Goal: Information Seeking & Learning: Find specific fact

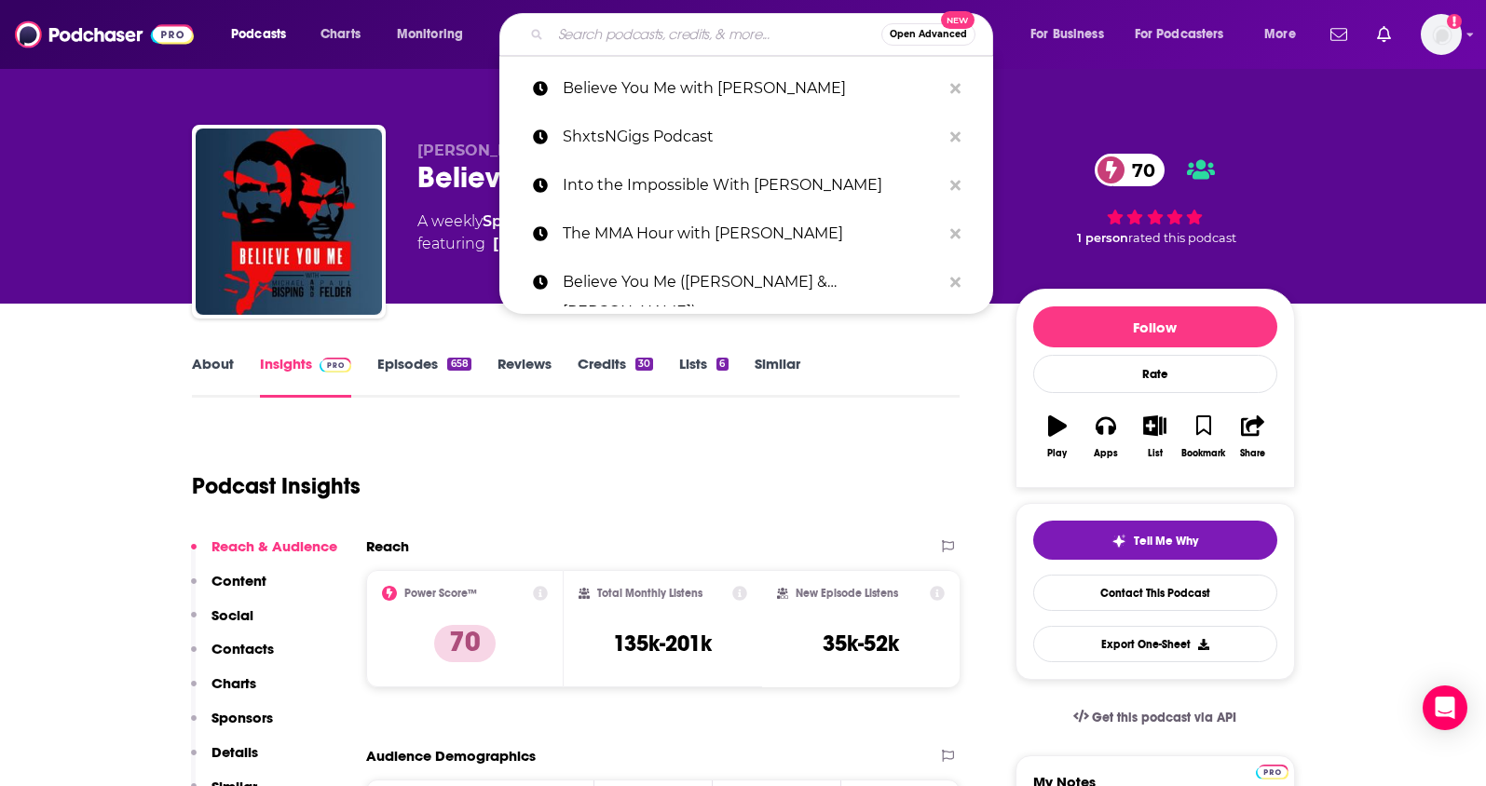
type input "The Naked Connection: Master Sex, Dating & Relationships"
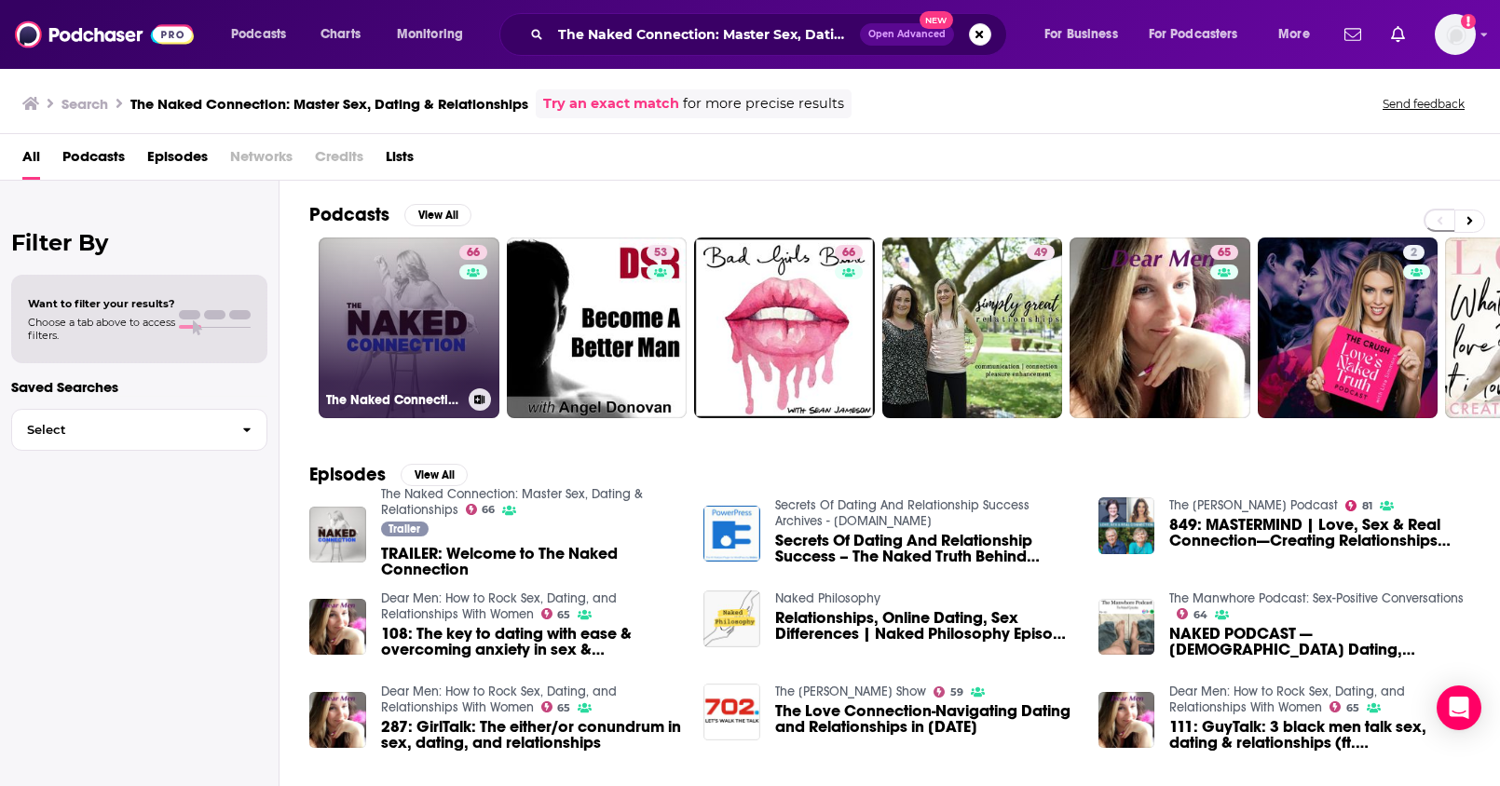
click at [407, 313] on link "66 The Naked Connection: Master Sex, Dating & Relationships" at bounding box center [409, 328] width 181 height 181
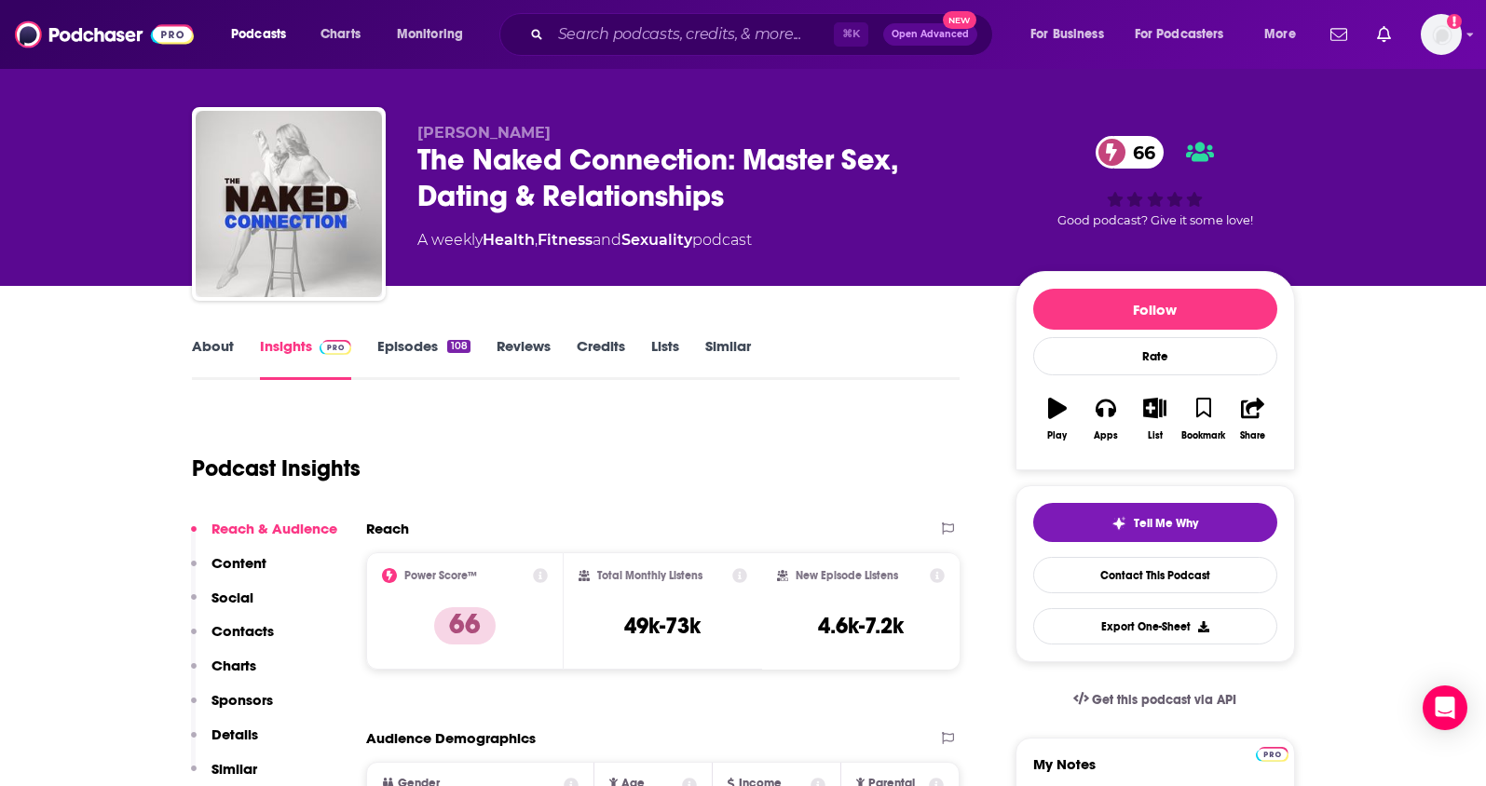
scroll to position [10, 0]
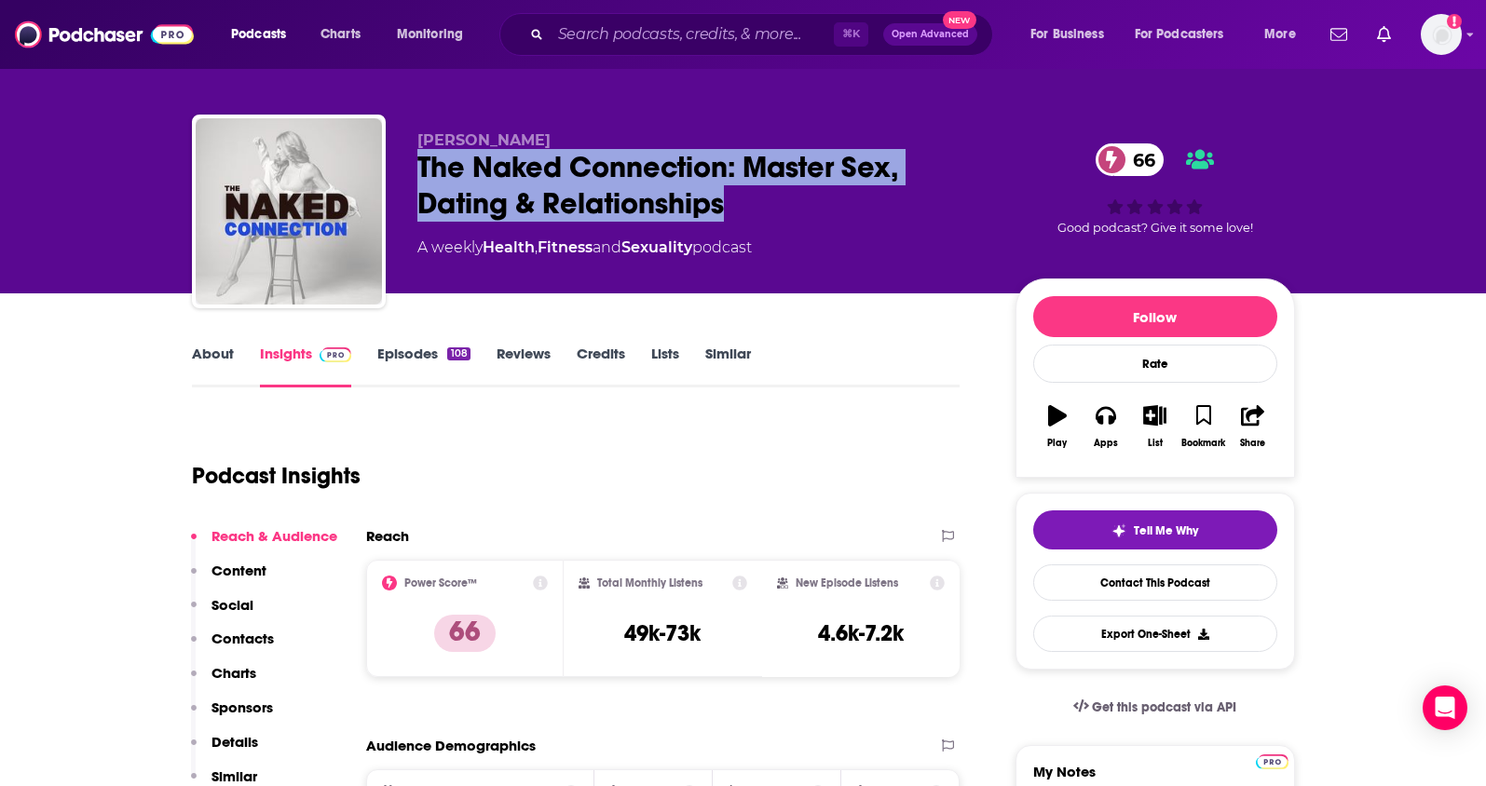
drag, startPoint x: 756, startPoint y: 199, endPoint x: 416, endPoint y: 174, distance: 341.0
click at [417, 174] on div "The Naked Connection: Master Sex, Dating & Relationships 66" at bounding box center [701, 185] width 568 height 73
copy h2 "The Naked Connection: Master Sex, Dating & Relationships"
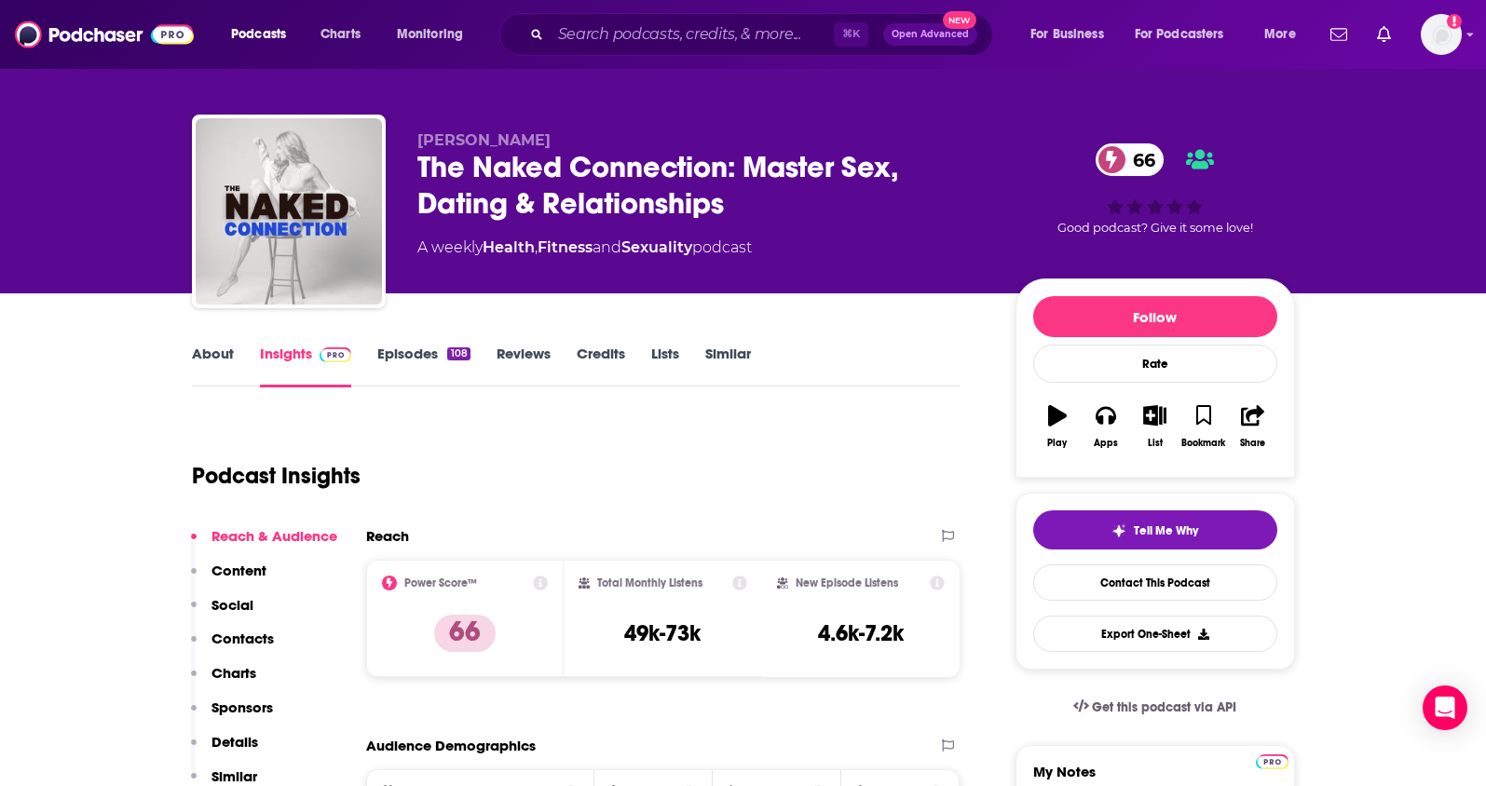
click at [585, 120] on div "[PERSON_NAME] The Naked Connection: Master Sex, Dating & Relationships 66 A wee…" at bounding box center [743, 215] width 1103 height 201
drag, startPoint x: 579, startPoint y: 143, endPoint x: 435, endPoint y: 134, distance: 143.7
click at [415, 143] on div "[PERSON_NAME] The Naked Connection: Master Sex, Dating & Relationships 66 A wee…" at bounding box center [743, 215] width 1103 height 201
copy span "[PERSON_NAME]"
click at [733, 217] on div "The Naked Connection: Master Sex, Dating & Relationships 66" at bounding box center [701, 185] width 568 height 73
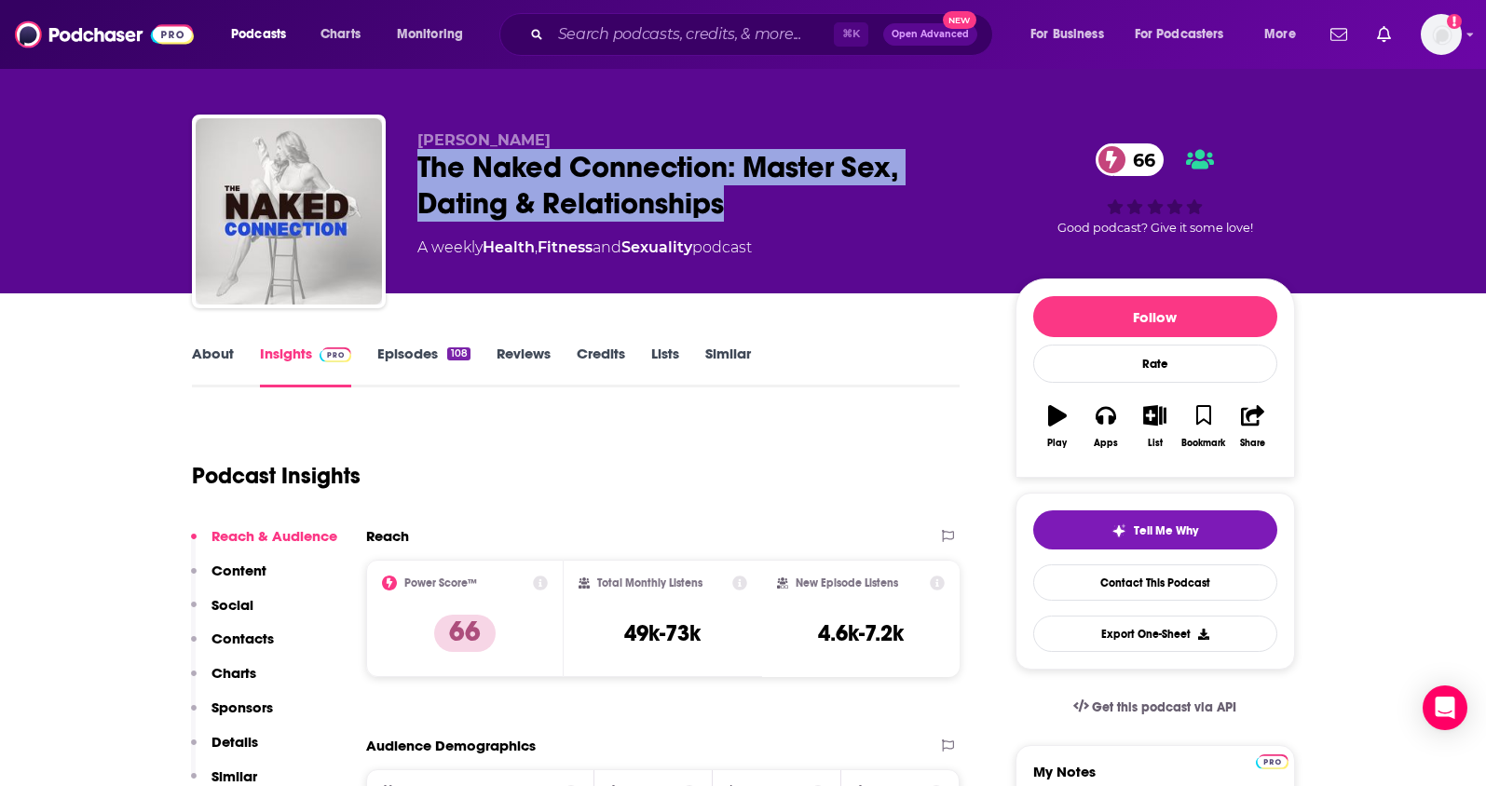
drag, startPoint x: 753, startPoint y: 210, endPoint x: 402, endPoint y: 180, distance: 351.6
click at [402, 180] on div "[PERSON_NAME] The Naked Connection: Master Sex, Dating & Relationships 66 A wee…" at bounding box center [743, 215] width 1103 height 201
copy h2 "The Naked Connection: Master Sex, Dating & Relationships"
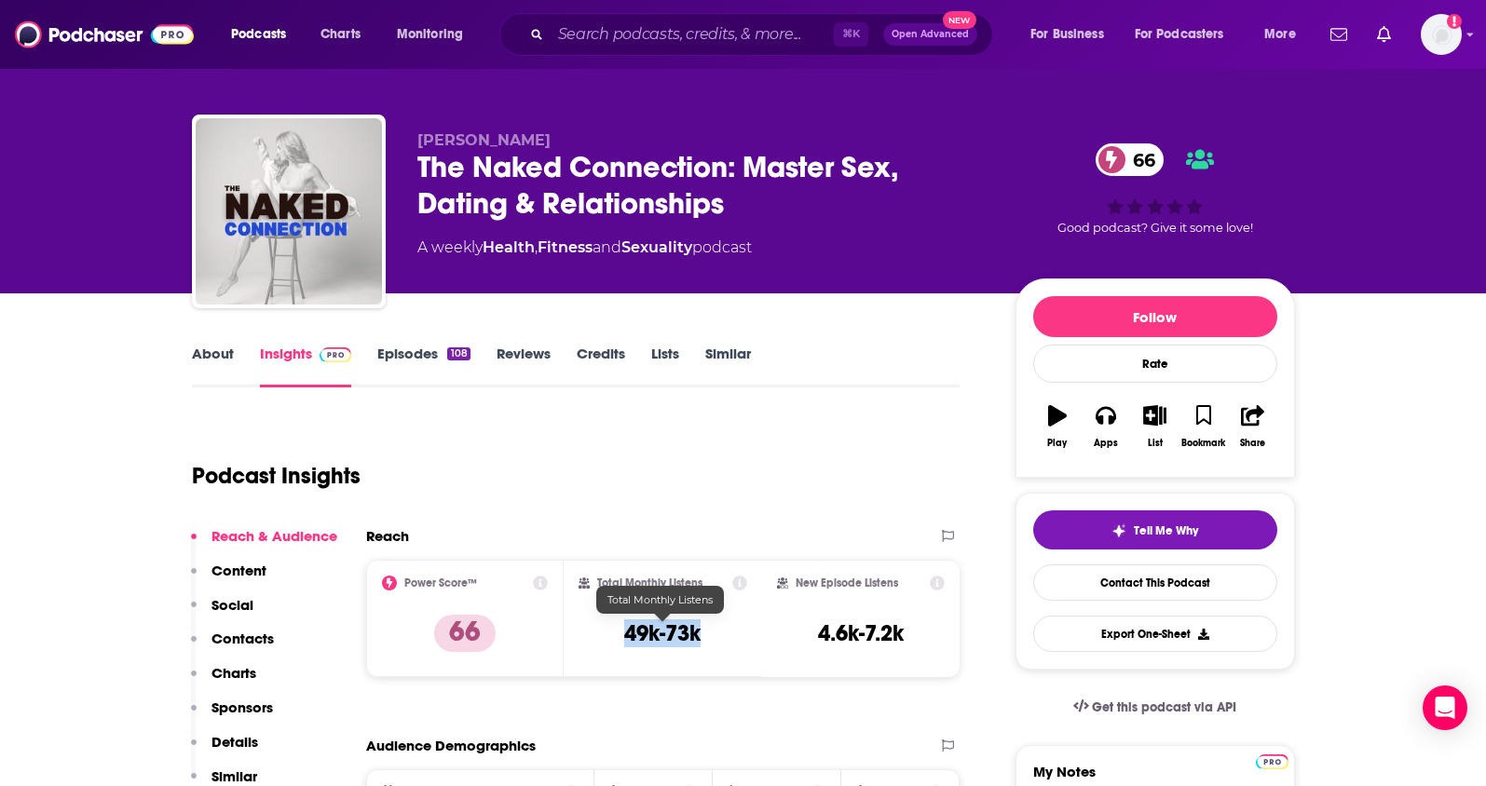
drag, startPoint x: 692, startPoint y: 642, endPoint x: 625, endPoint y: 642, distance: 67.1
click at [625, 642] on div "Total Monthly Listens 49k-73k" at bounding box center [663, 619] width 169 height 86
copy h3 "49k-73k"
click at [574, 483] on div "Podcast Insights" at bounding box center [569, 464] width 754 height 95
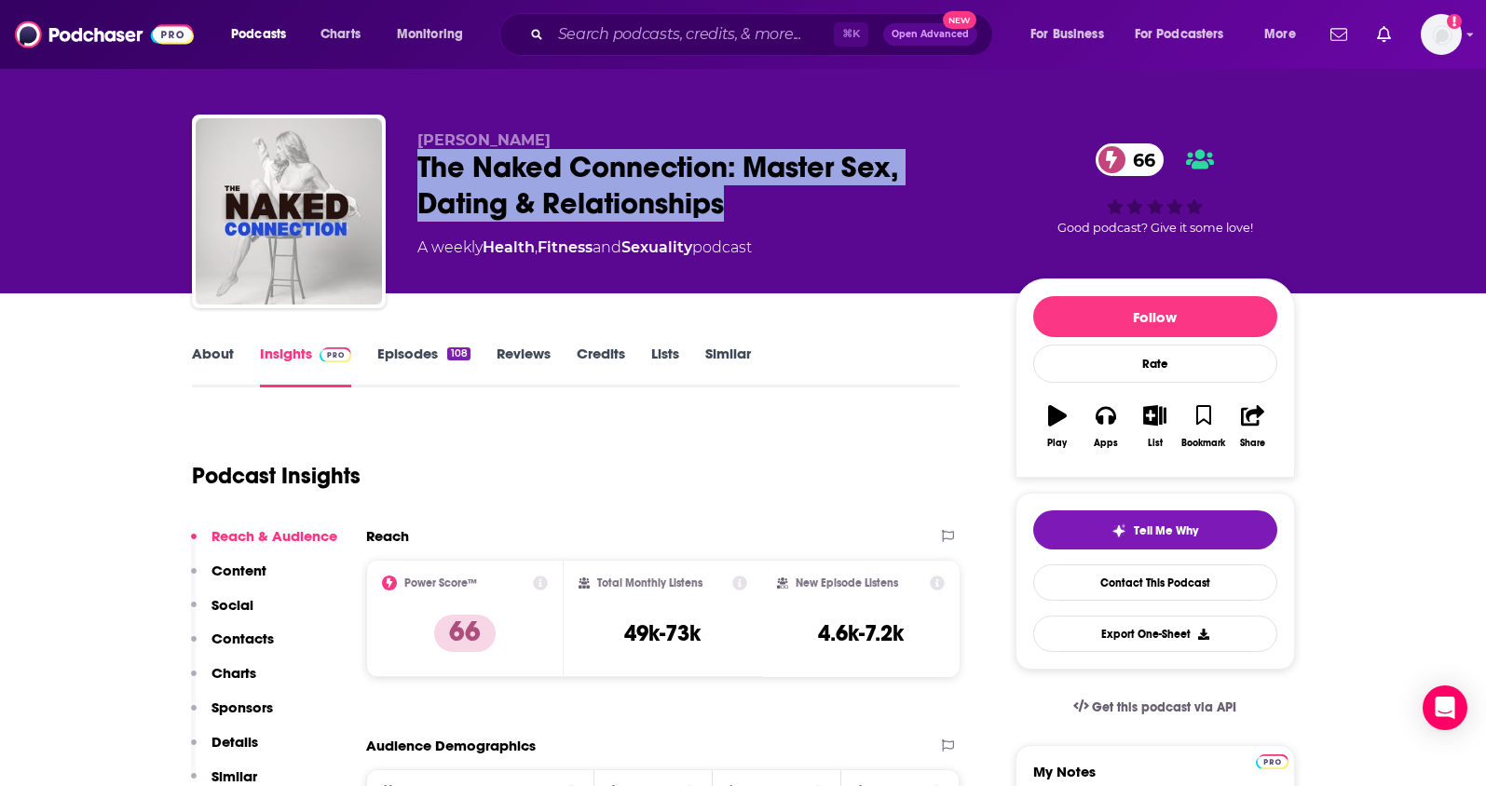
drag, startPoint x: 781, startPoint y: 207, endPoint x: 402, endPoint y: 184, distance: 378.9
click at [402, 184] on div "[PERSON_NAME] The Naked Connection: Master Sex, Dating & Relationships 66 A wee…" at bounding box center [743, 215] width 1103 height 201
copy h2 "The Naked Connection: Master Sex, Dating & Relationships"
